Goal: Information Seeking & Learning: Understand process/instructions

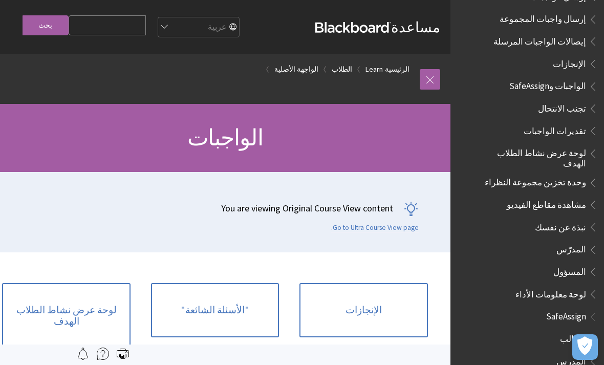
scroll to position [1345, 0]
click at [563, 78] on span "الواجبات وSafeAssign" at bounding box center [547, 85] width 77 height 14
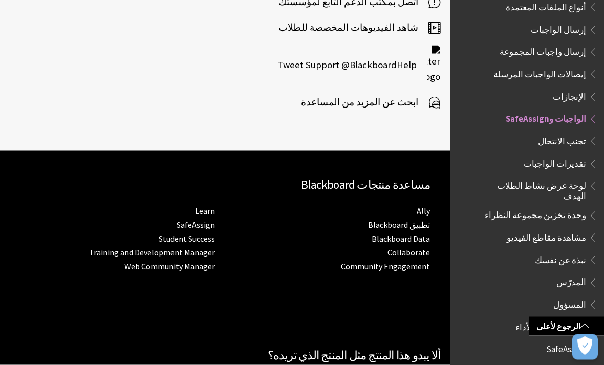
scroll to position [1206, 0]
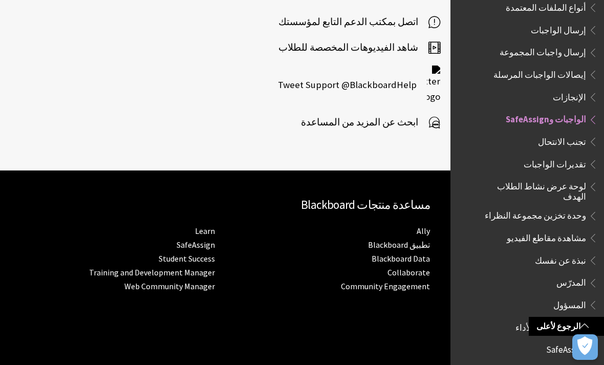
click at [584, 363] on span "الطالب" at bounding box center [573, 370] width 26 height 14
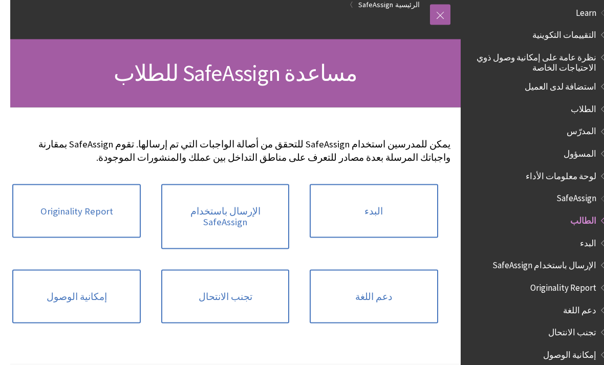
scroll to position [65, -10]
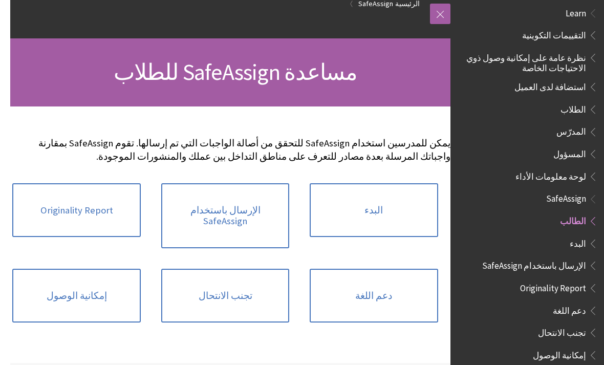
click at [399, 216] on link "البدء" at bounding box center [374, 210] width 128 height 54
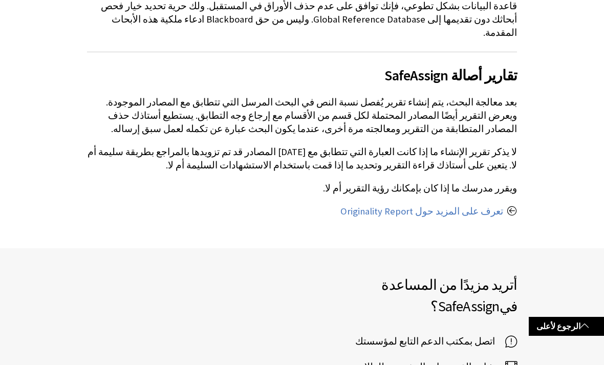
scroll to position [704, 0]
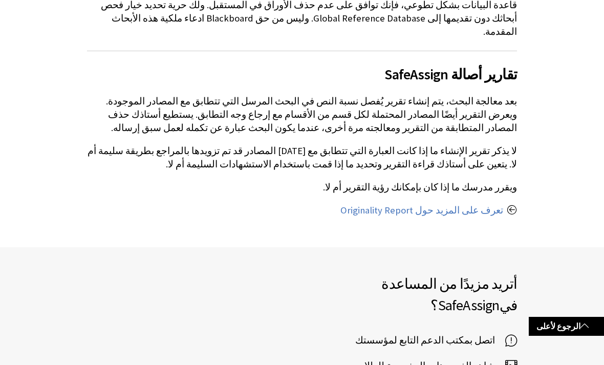
click at [482, 358] on span "شاهد الفيديوهات المخصصة للطلاب" at bounding box center [430, 365] width 150 height 15
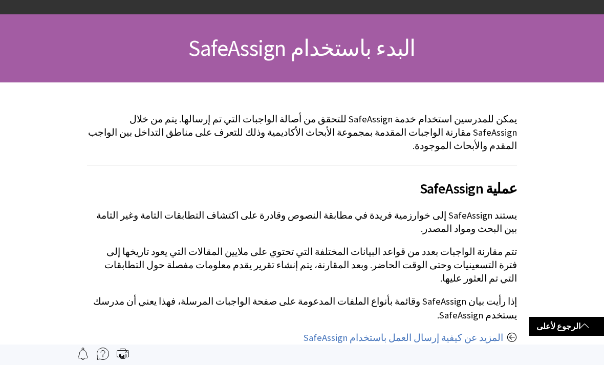
scroll to position [0, 0]
